Goal: Transaction & Acquisition: Purchase product/service

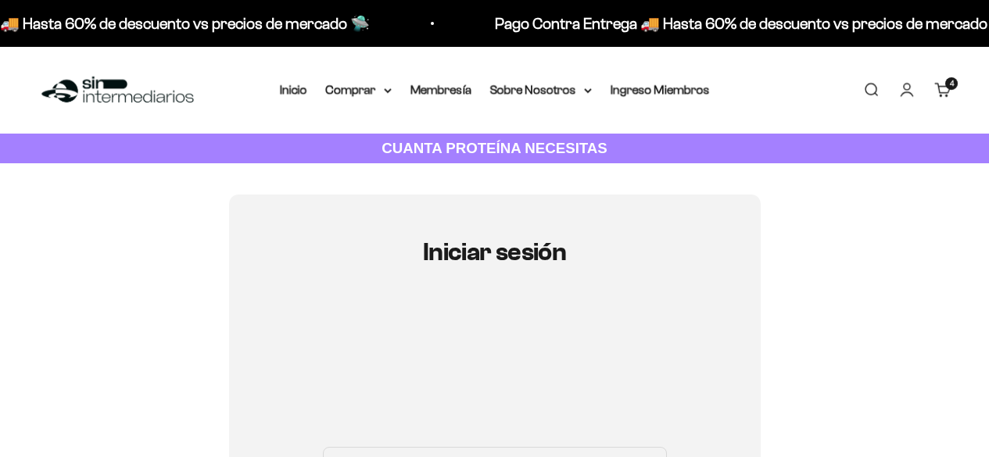
scroll to position [234, 0]
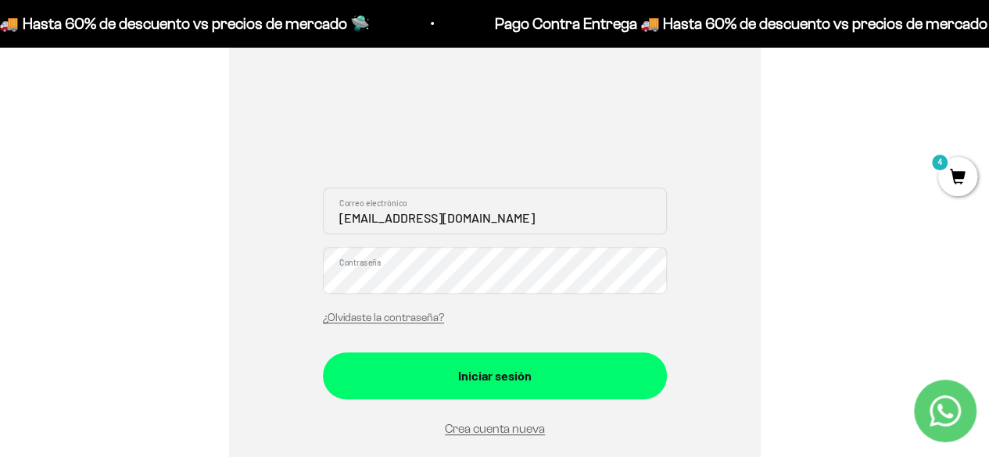
click at [323, 352] on button "Iniciar sesión" at bounding box center [495, 375] width 344 height 47
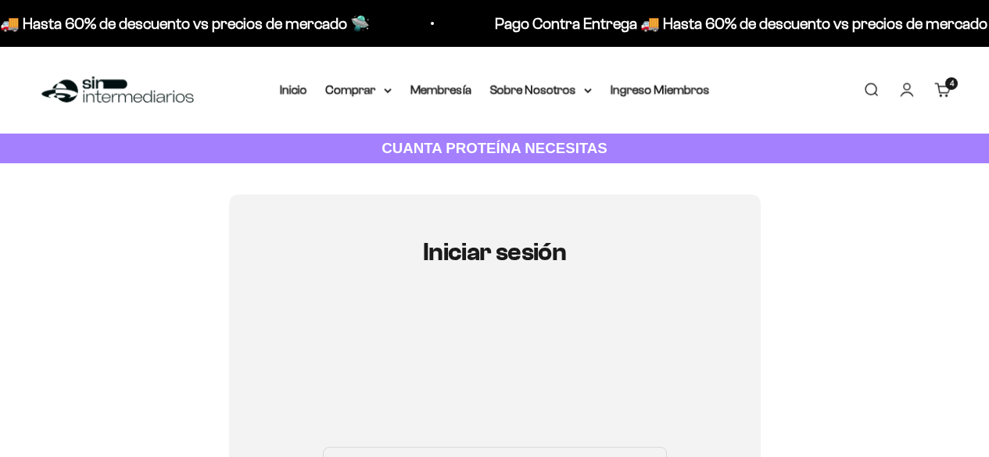
scroll to position [234, 0]
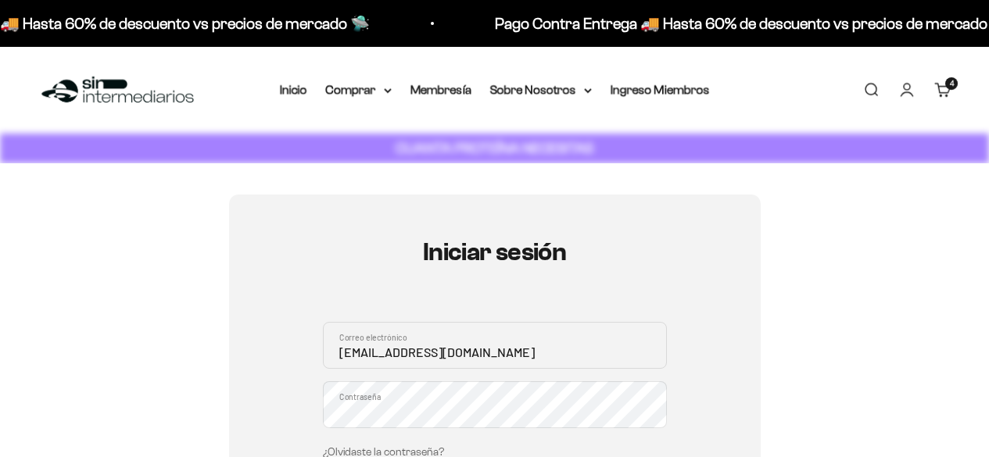
scroll to position [234, 0]
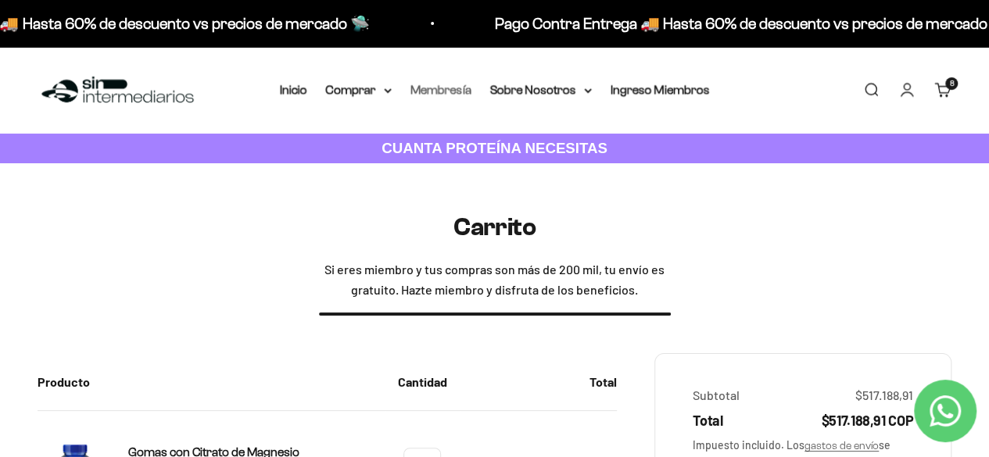
click at [425, 95] on link "Membresía" at bounding box center [440, 89] width 61 height 13
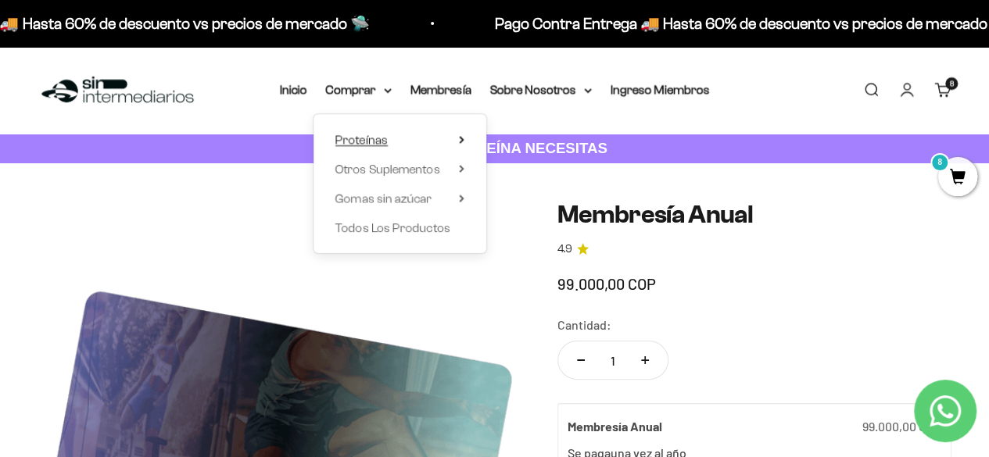
click at [452, 138] on summary "Proteínas" at bounding box center [399, 140] width 129 height 20
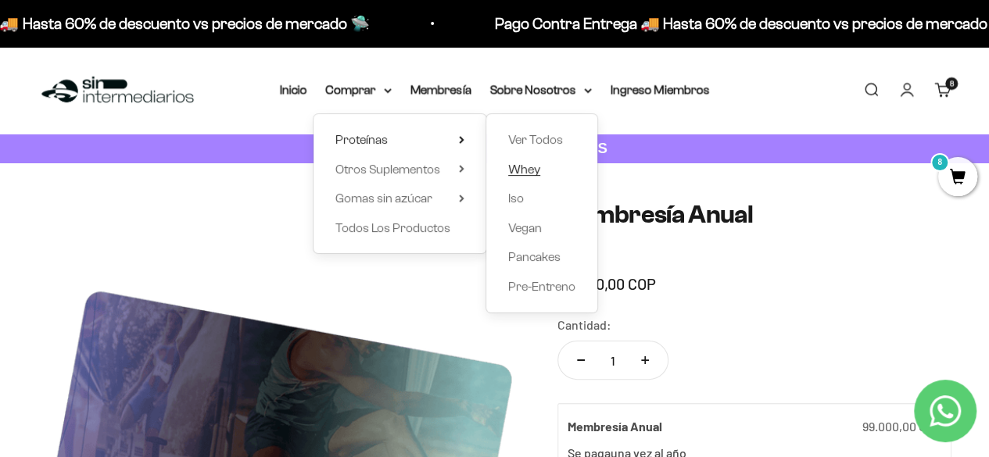
click at [517, 166] on span "Whey" at bounding box center [524, 169] width 32 height 13
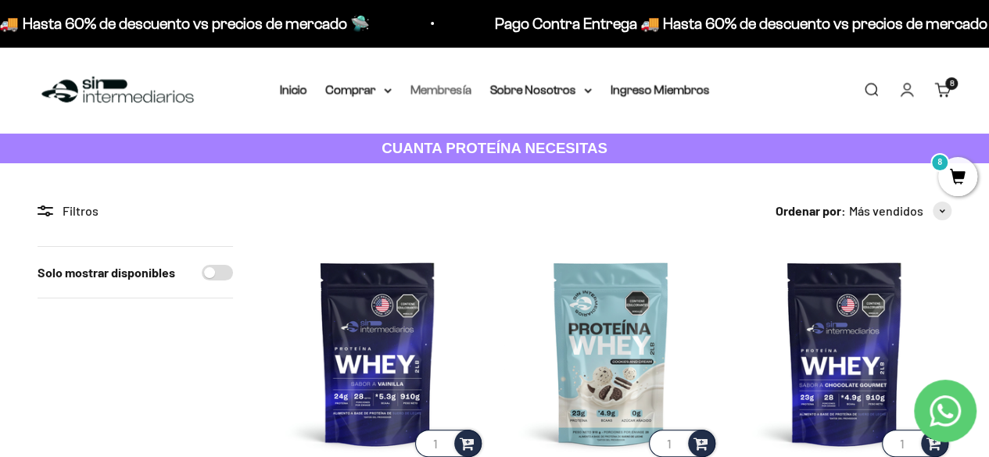
click at [464, 88] on link "Membresía" at bounding box center [440, 89] width 61 height 13
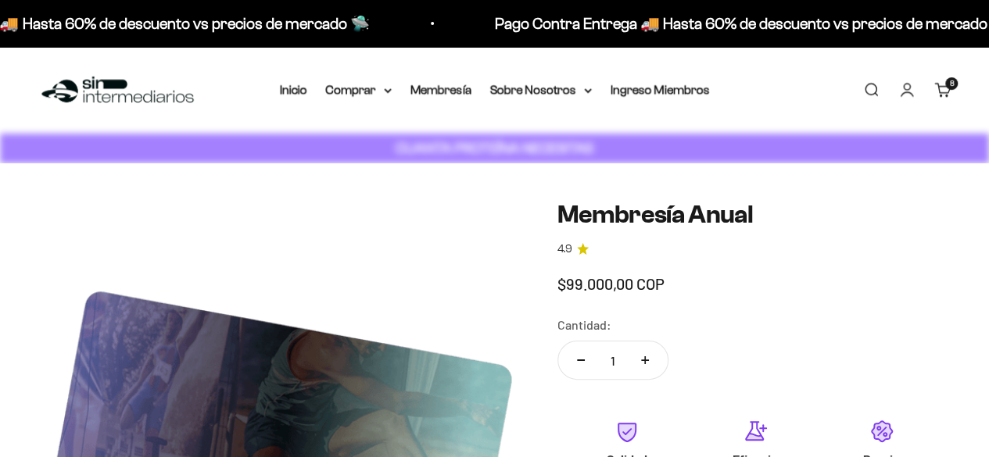
click at [509, 90] on summary "Sobre Nosotros" at bounding box center [541, 90] width 102 height 20
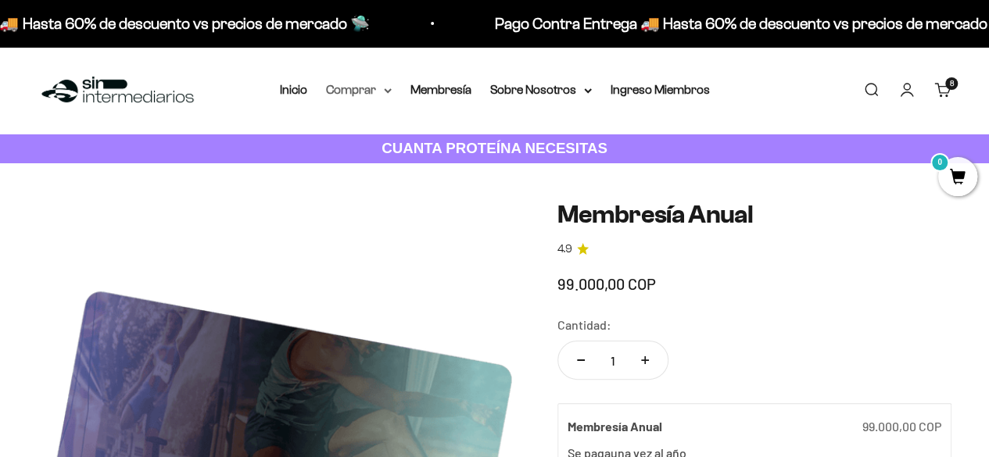
click at [373, 86] on summary "Comprar" at bounding box center [359, 90] width 66 height 20
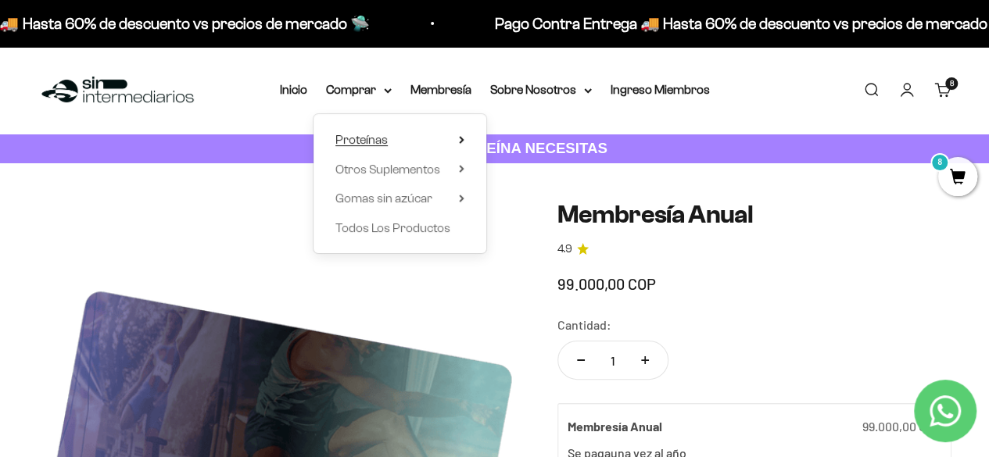
click at [455, 143] on summary "Proteínas" at bounding box center [399, 140] width 129 height 20
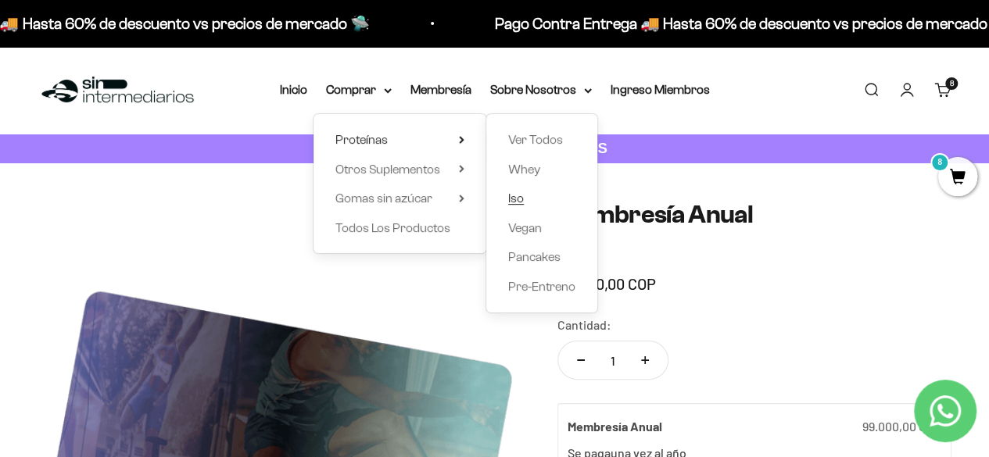
click at [514, 193] on span "Iso" at bounding box center [516, 197] width 16 height 13
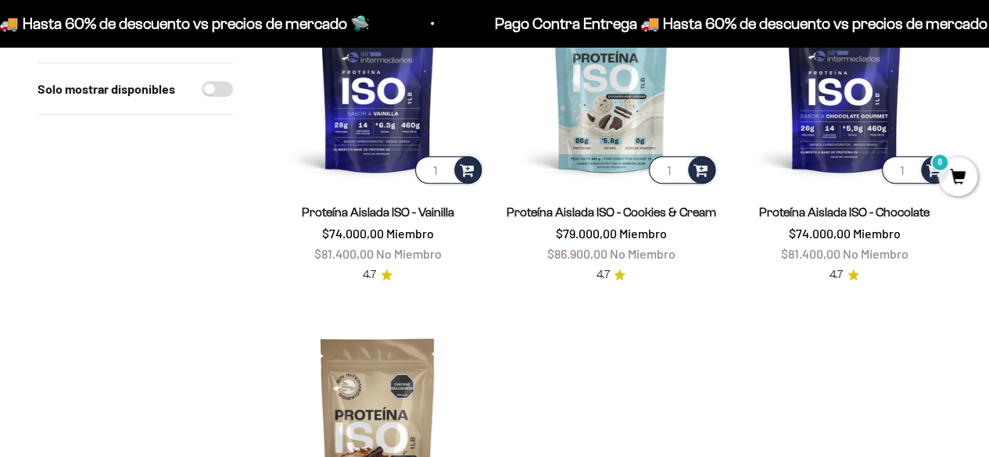
scroll to position [275, 0]
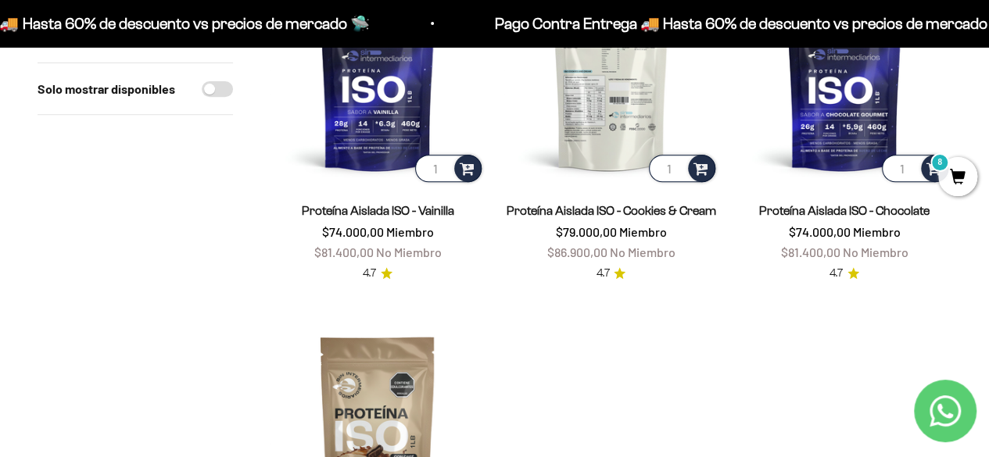
click at [592, 127] on img at bounding box center [610, 78] width 214 height 214
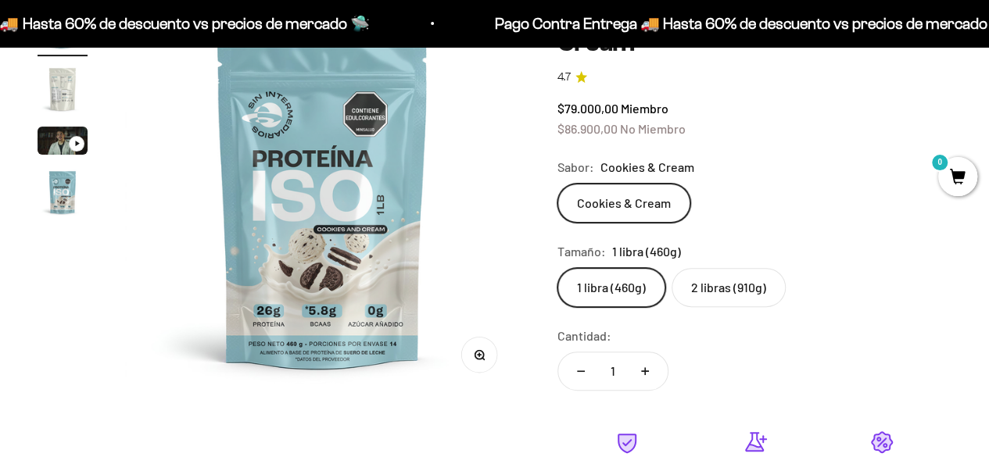
scroll to position [169, 0]
click at [679, 298] on label "2 libras (910g)" at bounding box center [728, 288] width 114 height 39
click at [557, 269] on input "2 libras (910g)" at bounding box center [556, 268] width 1 height 1
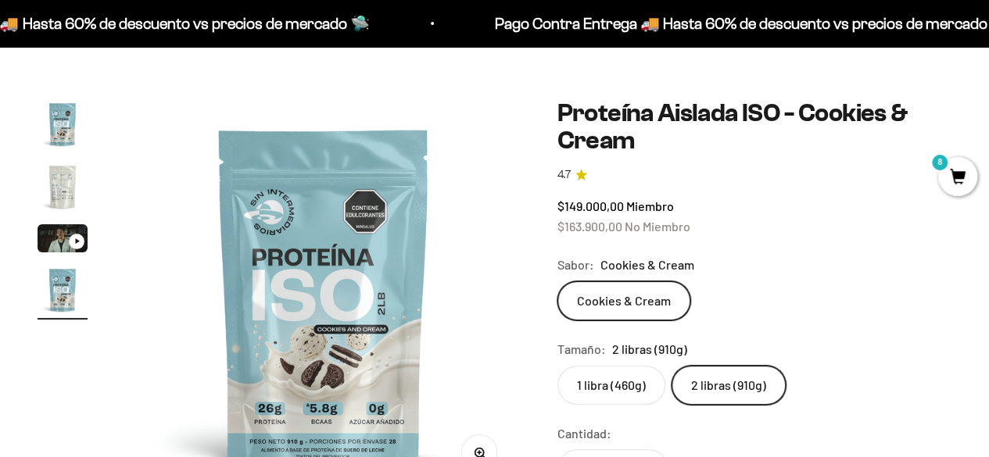
scroll to position [71, 0]
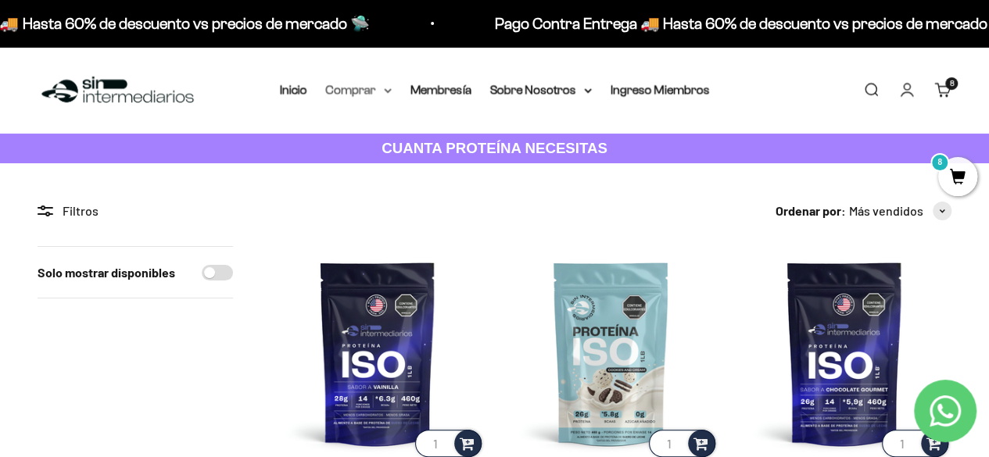
click at [380, 91] on summary "Comprar" at bounding box center [359, 90] width 66 height 20
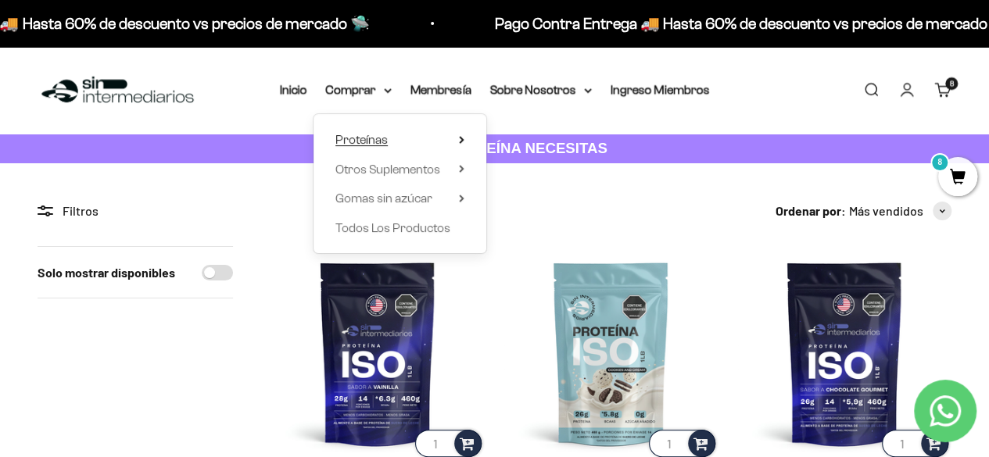
click at [428, 136] on summary "Proteínas" at bounding box center [399, 140] width 129 height 20
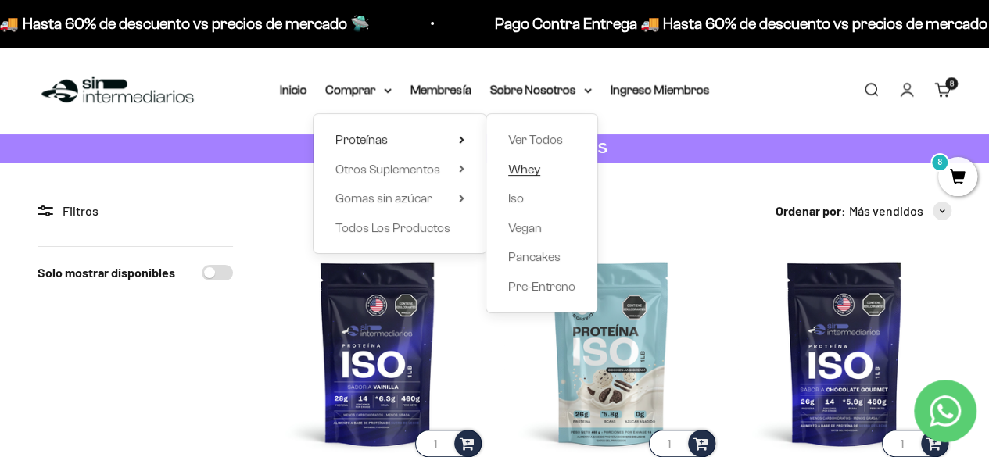
click at [510, 166] on span "Whey" at bounding box center [524, 169] width 32 height 13
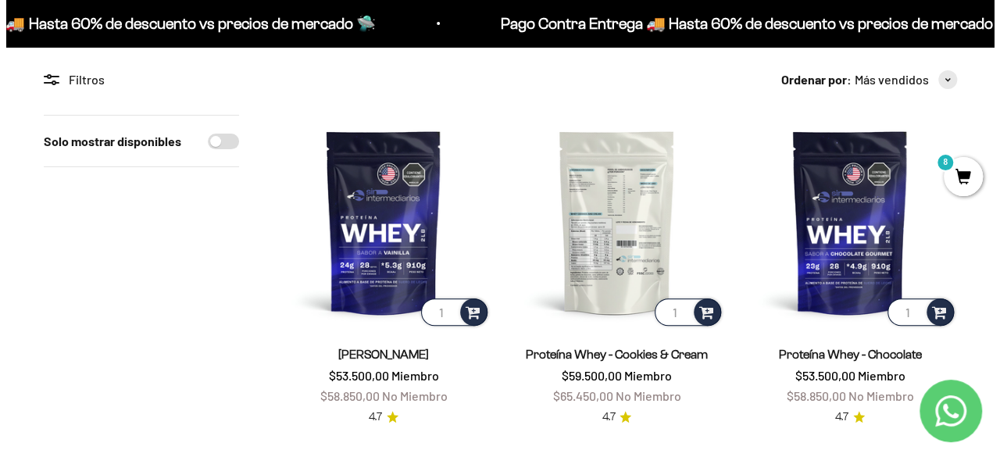
scroll to position [156, 0]
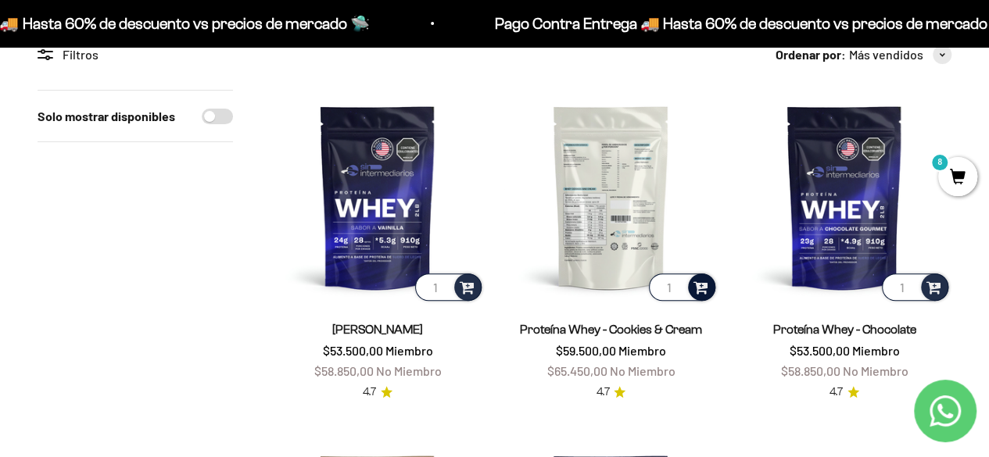
click at [703, 285] on span at bounding box center [700, 286] width 15 height 18
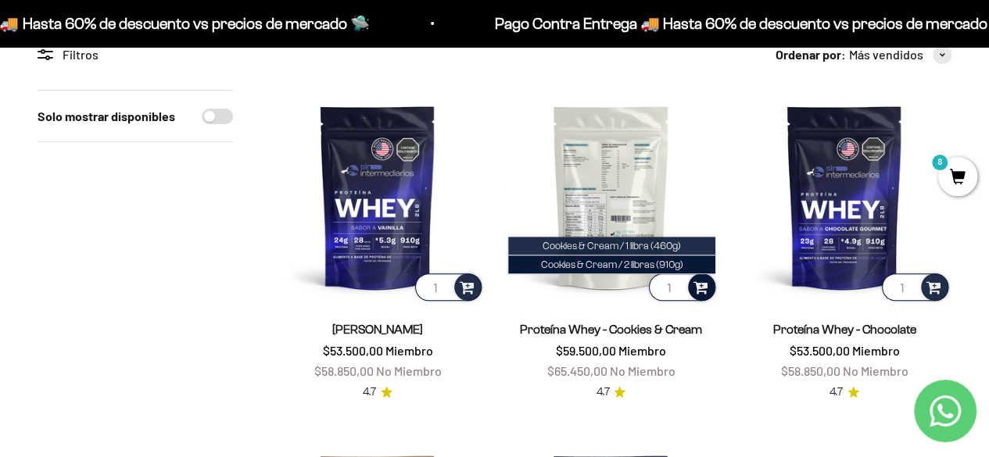
click at [661, 250] on span "Cookies & Cream / 1 libra (460g)" at bounding box center [611, 246] width 138 height 12
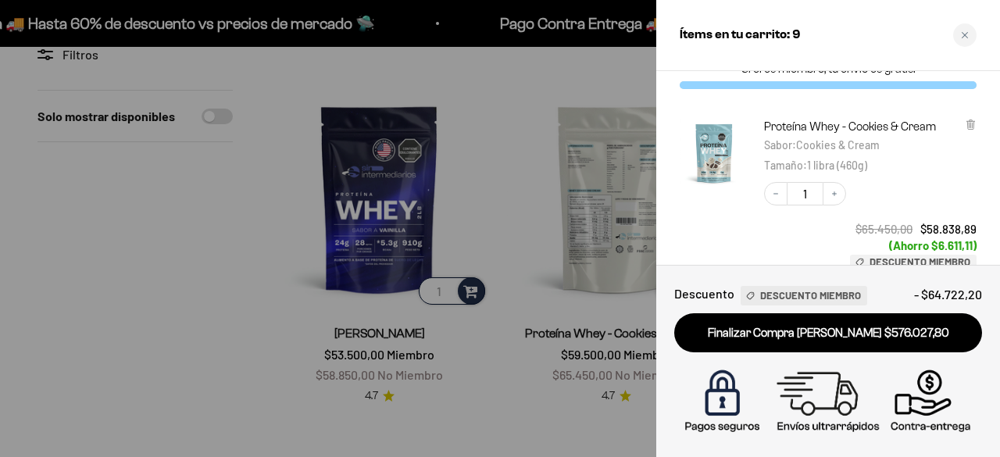
scroll to position [21, 0]
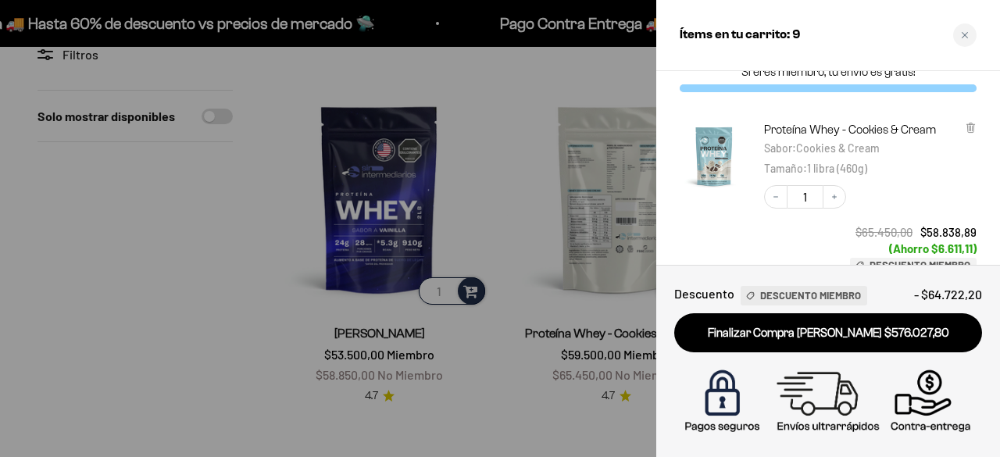
click at [585, 98] on div at bounding box center [500, 228] width 1000 height 457
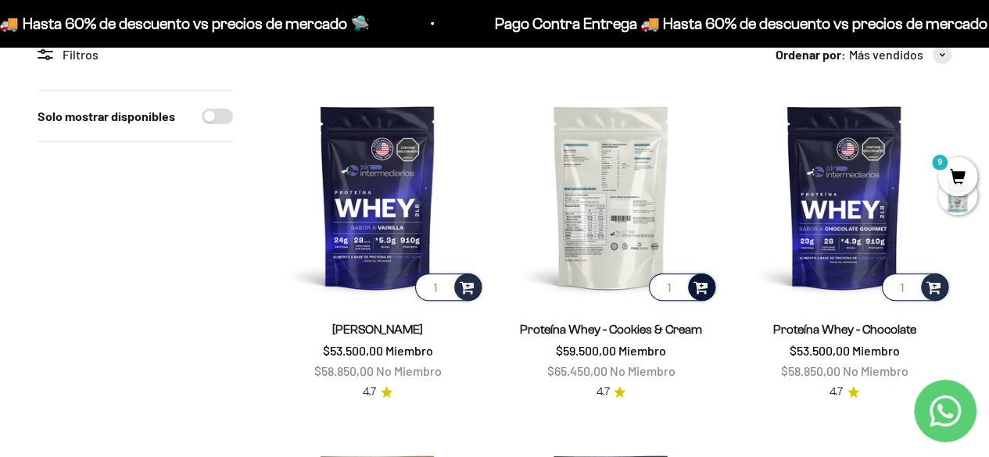
click at [700, 279] on span at bounding box center [700, 286] width 15 height 18
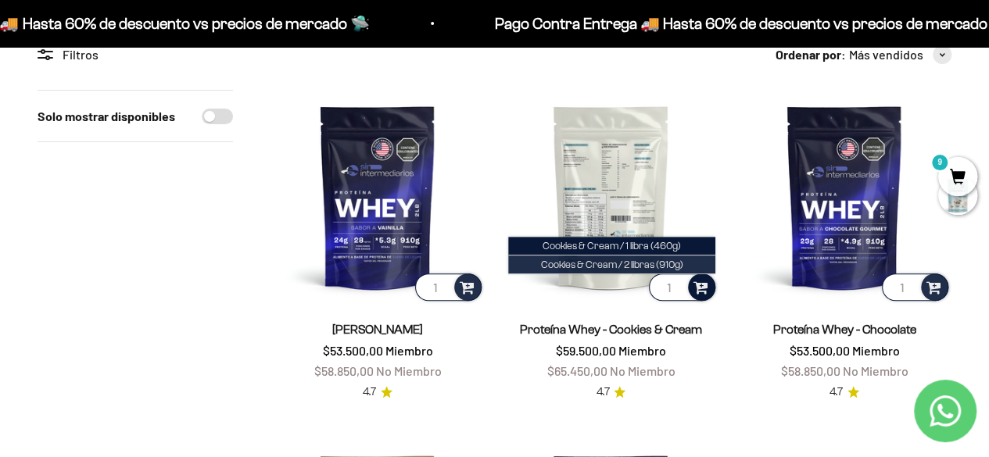
click at [658, 260] on span "Cookies & Cream / 2 libras (910g)" at bounding box center [612, 265] width 142 height 12
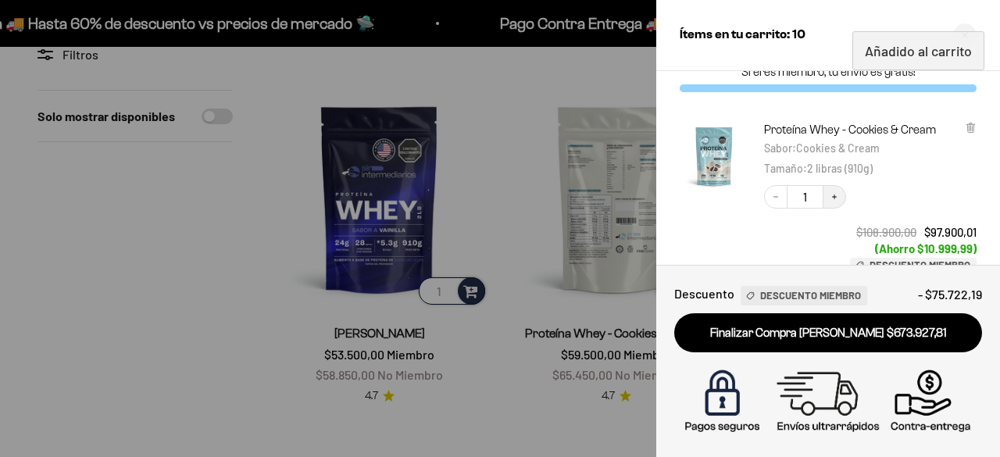
click at [834, 195] on icon "Increase quantity" at bounding box center [834, 196] width 9 height 9
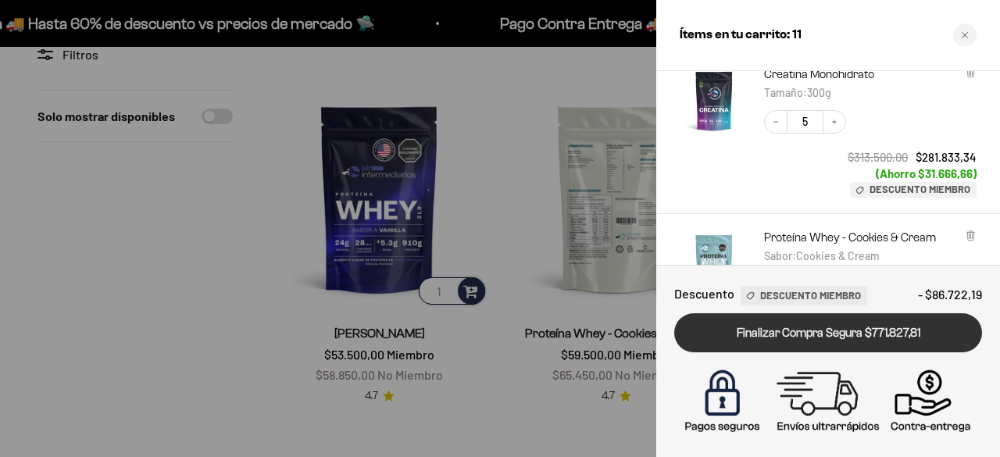
scroll to position [589, 0]
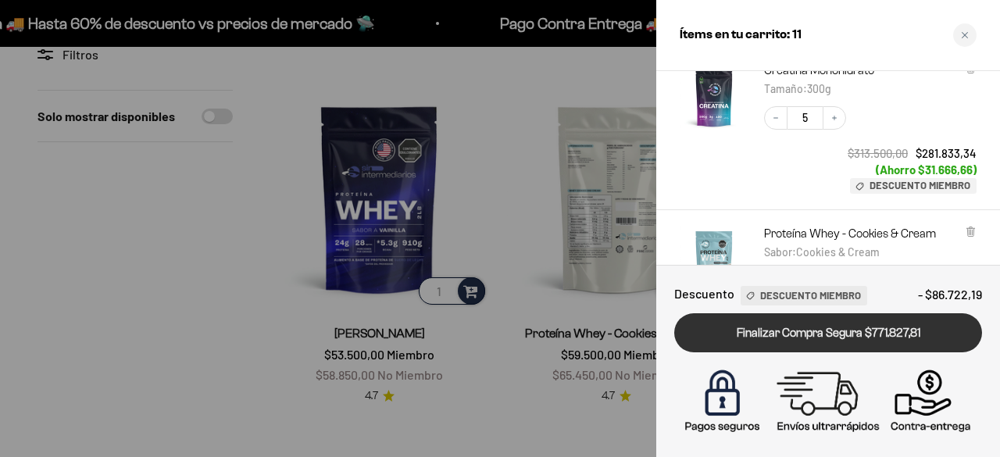
click at [860, 329] on link "Finalizar Compra Segura $771.827,81" at bounding box center [828, 333] width 308 height 40
